Goal: Information Seeking & Learning: Learn about a topic

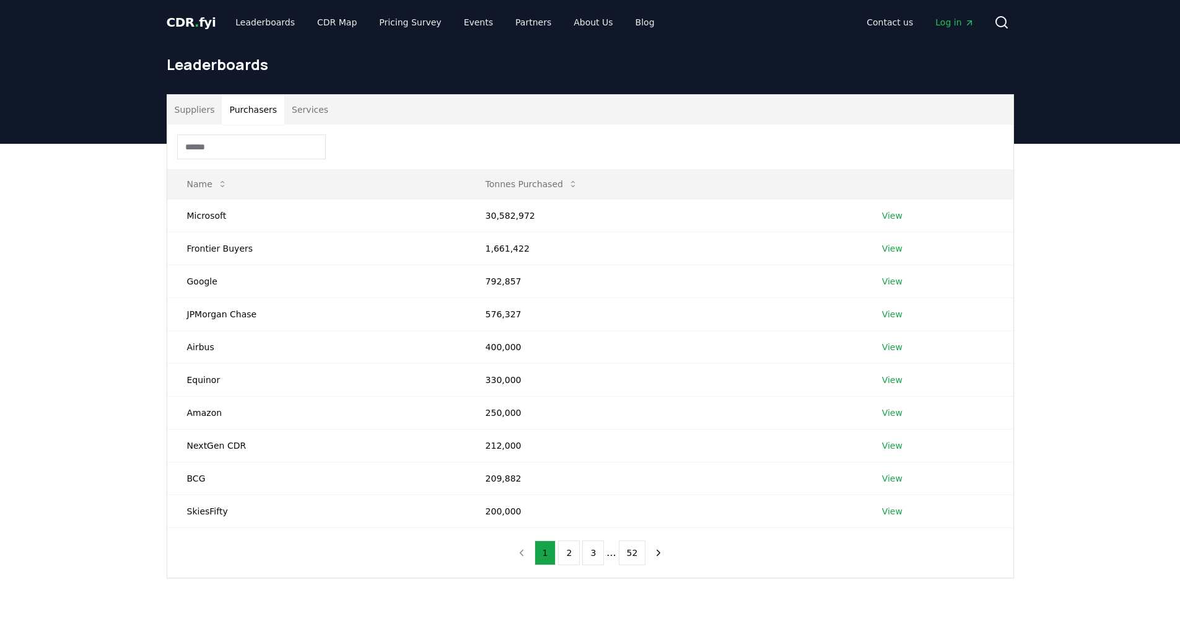
click at [262, 108] on button "Purchasers" at bounding box center [253, 110] width 63 height 30
click at [567, 549] on button "2" at bounding box center [569, 552] width 22 height 25
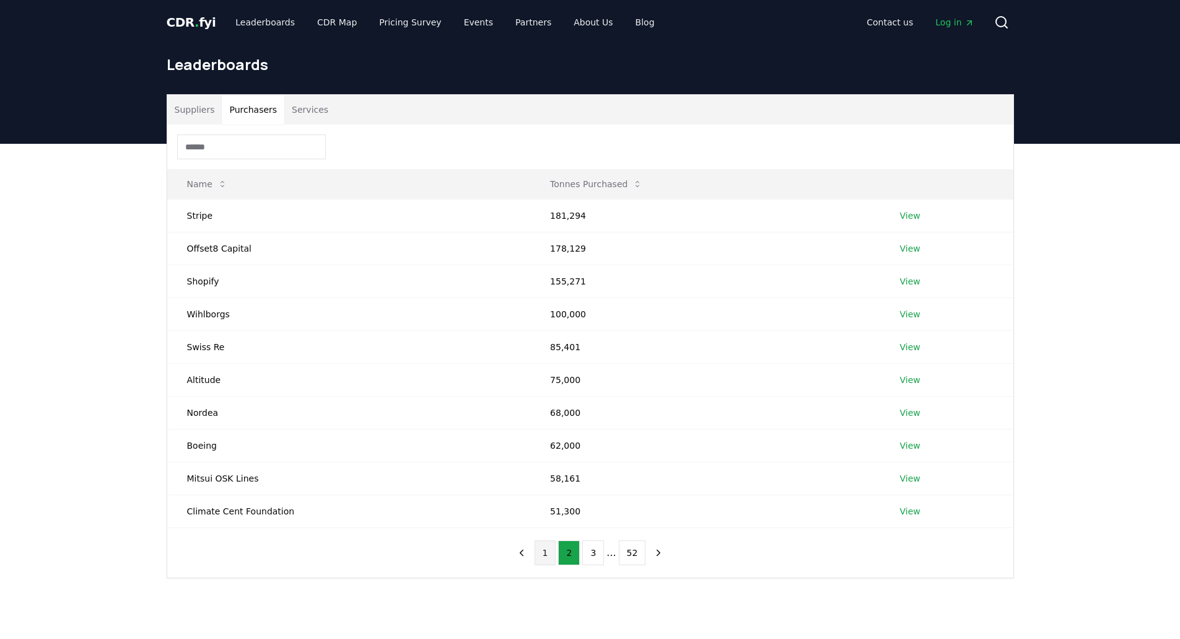
click at [545, 556] on button "1" at bounding box center [546, 552] width 22 height 25
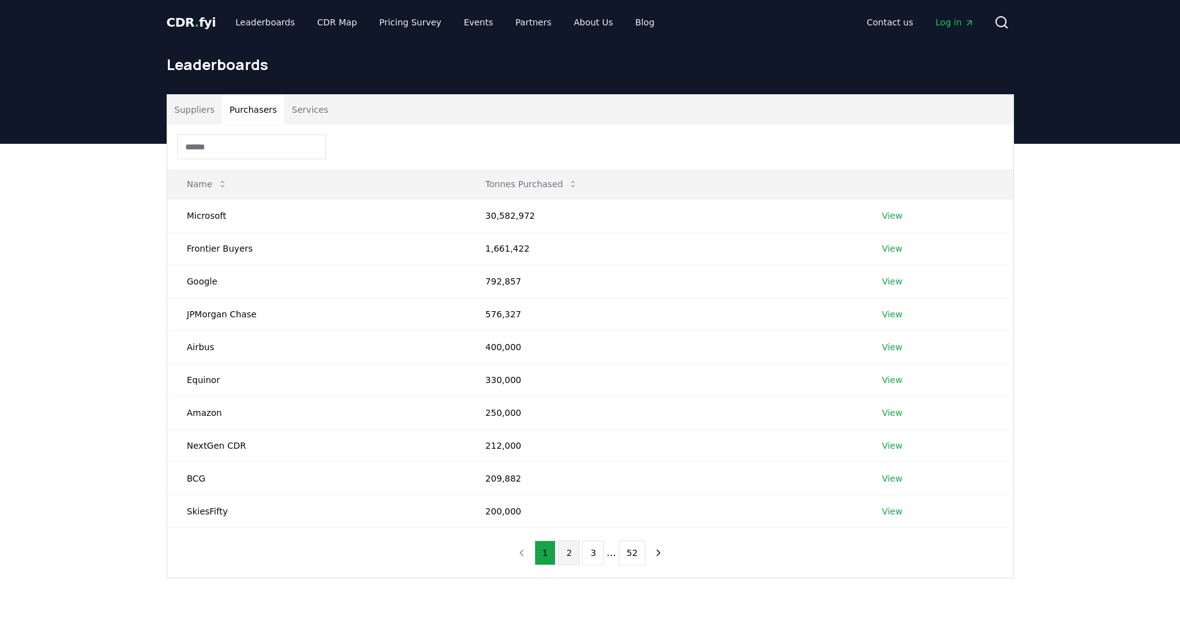
click at [568, 558] on button "2" at bounding box center [569, 552] width 22 height 25
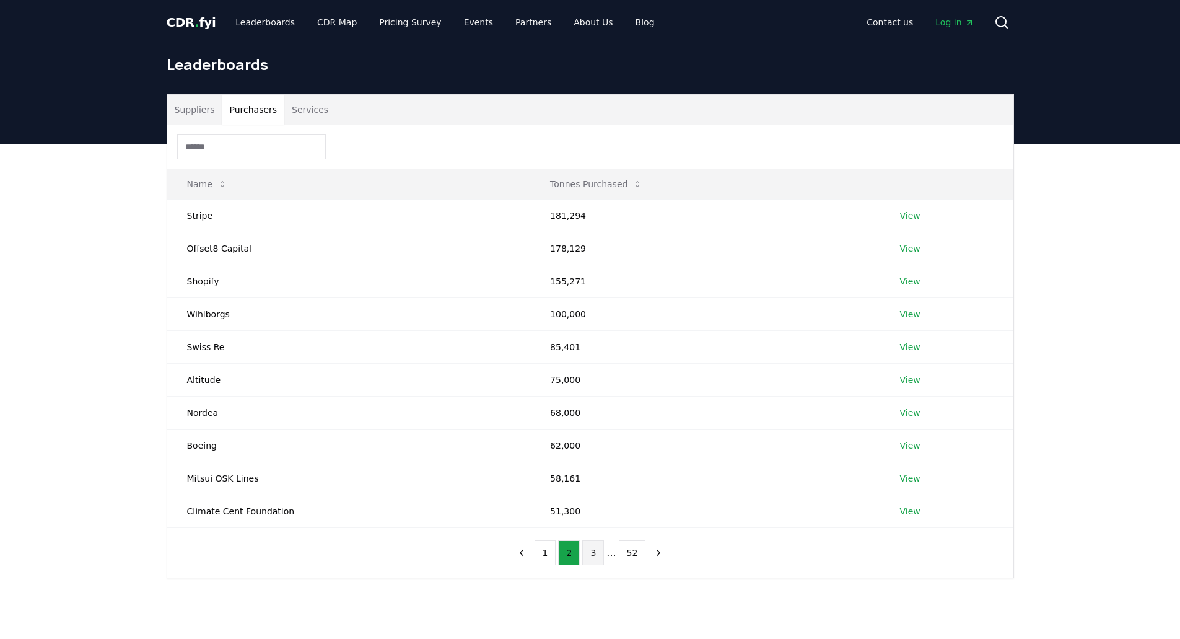
click at [587, 554] on button "3" at bounding box center [593, 552] width 22 height 25
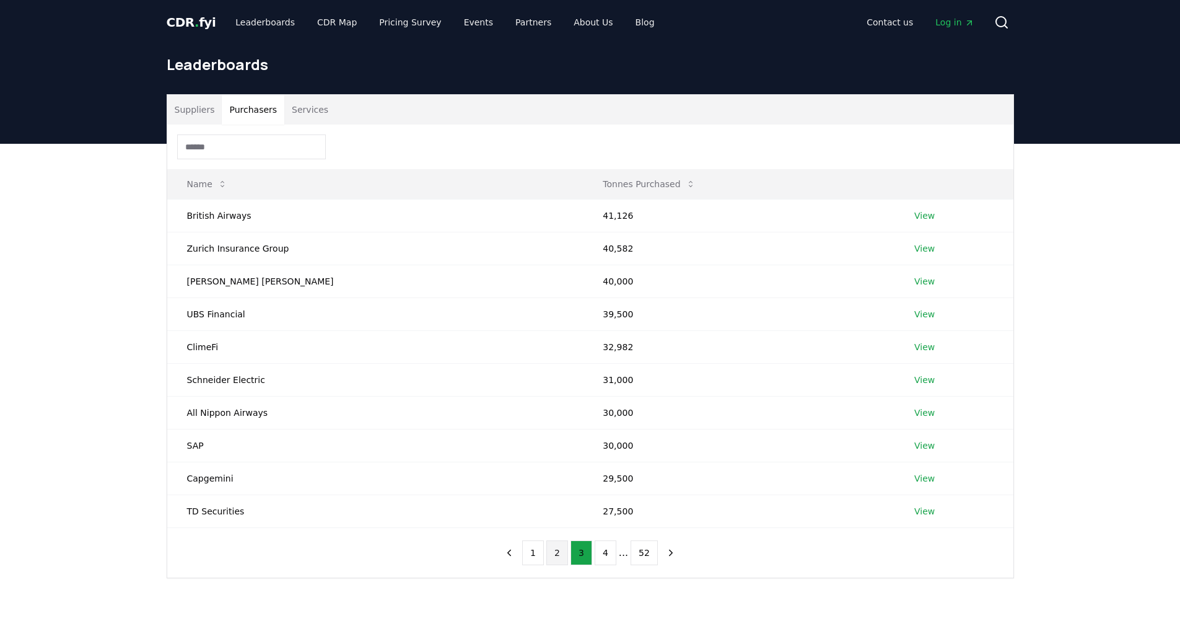
click at [561, 554] on button "2" at bounding box center [557, 552] width 22 height 25
